Goal: Navigation & Orientation: Find specific page/section

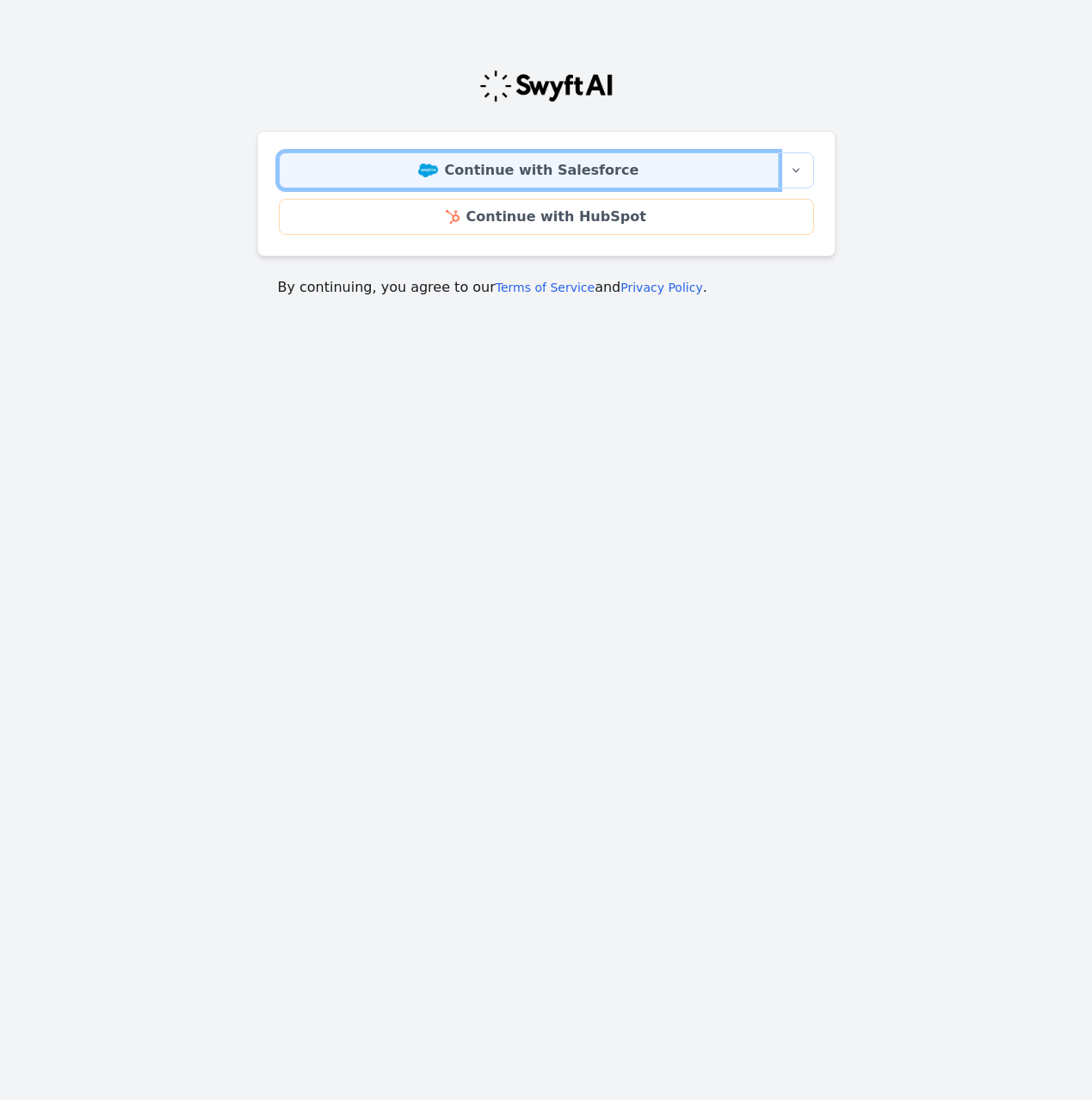
click at [494, 178] on link "Continue with Salesforce" at bounding box center [528, 171] width 500 height 37
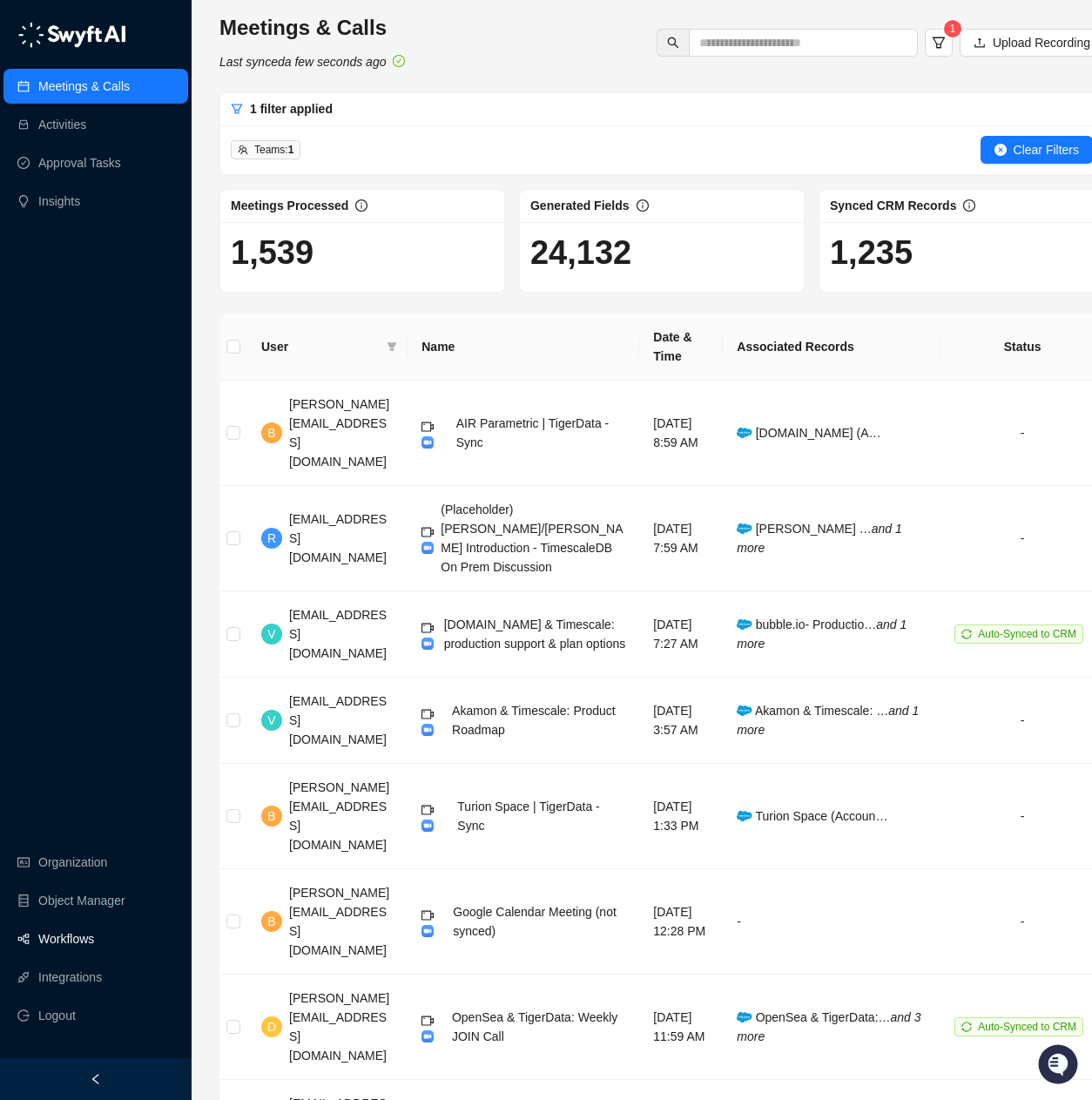
click at [79, 954] on link "Workflows" at bounding box center [65, 939] width 55 height 35
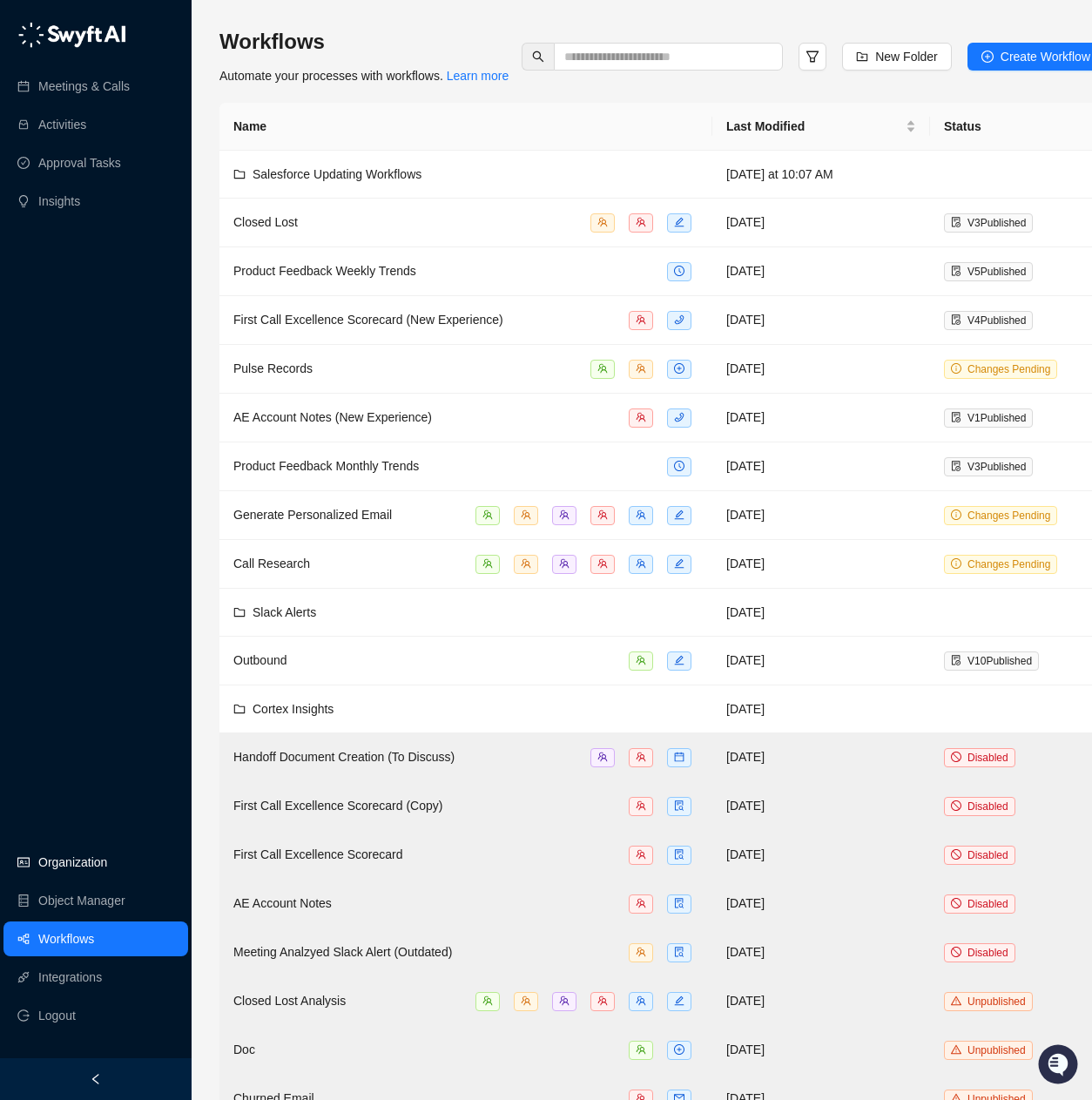
click at [81, 879] on link "Organization" at bounding box center [72, 862] width 69 height 35
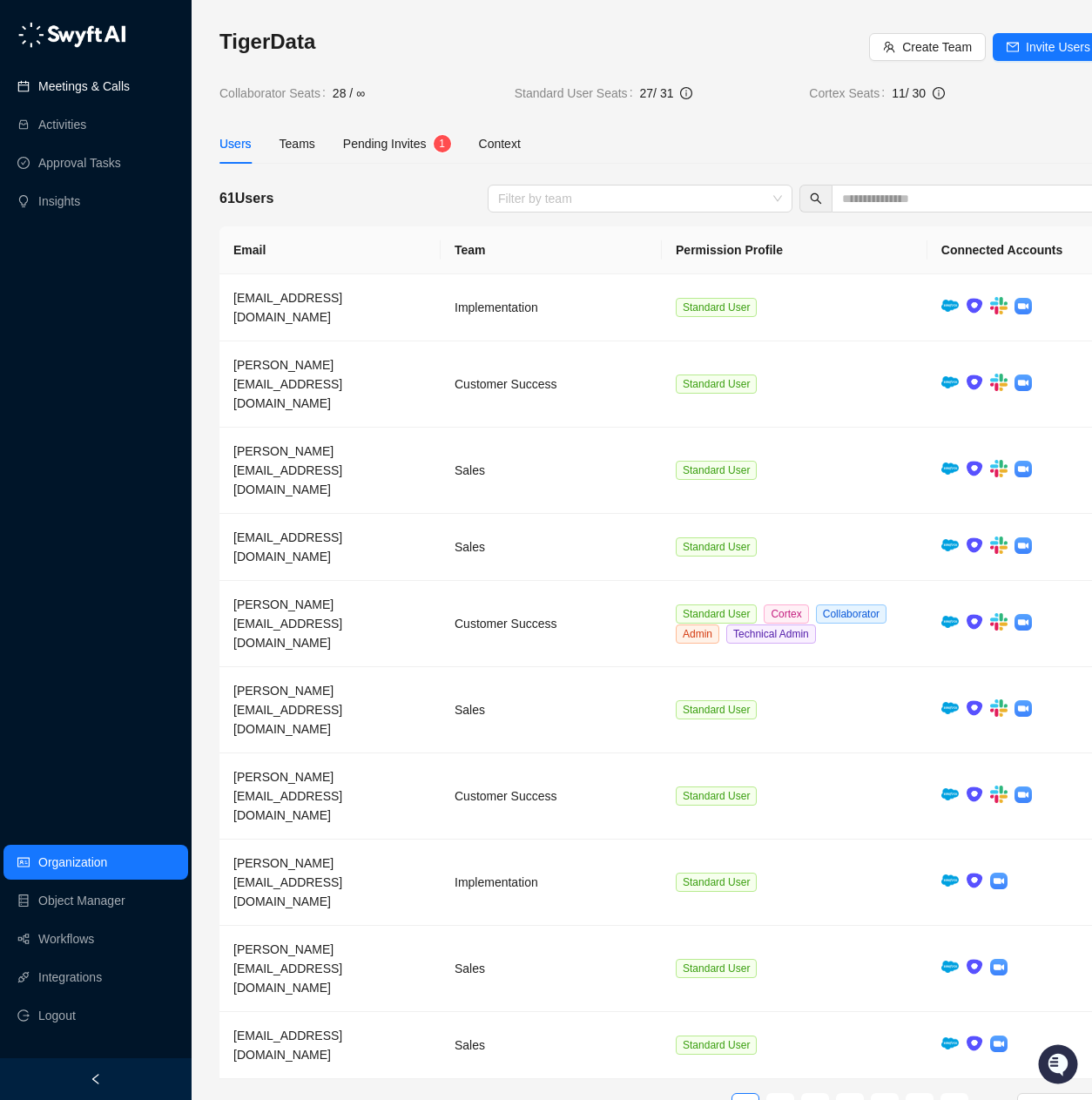
click at [119, 85] on link "Meetings & Calls" at bounding box center [84, 86] width 91 height 35
